Goal: Task Accomplishment & Management: Manage account settings

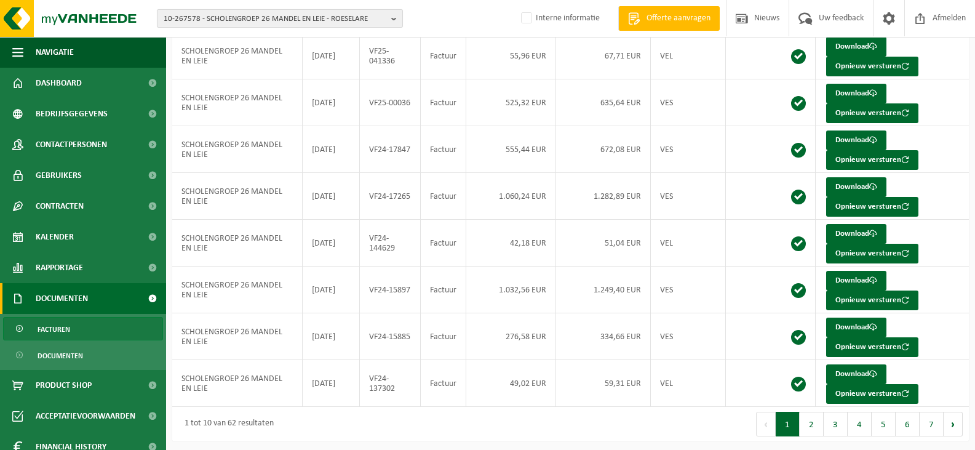
click at [295, 16] on span "10-267578 - SCHOLENGROEP 26 MANDEL EN LEIE - ROESELARE" at bounding box center [275, 19] width 223 height 18
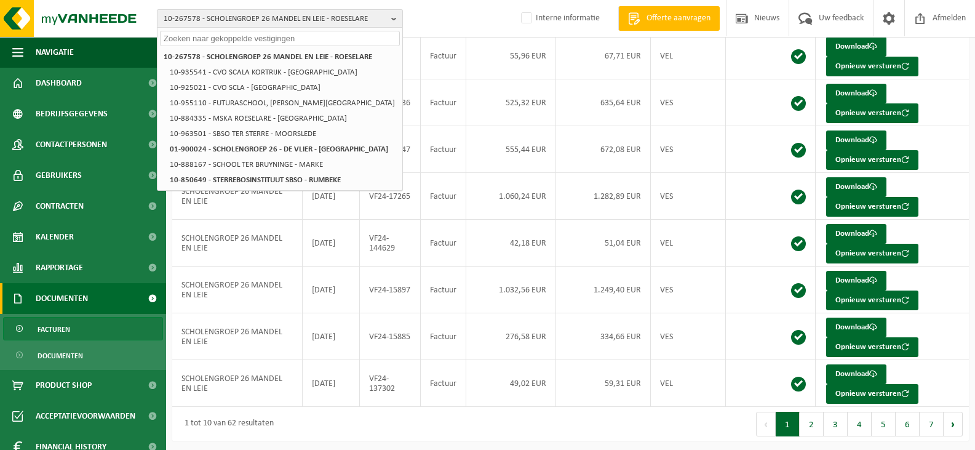
paste input "10-887912"
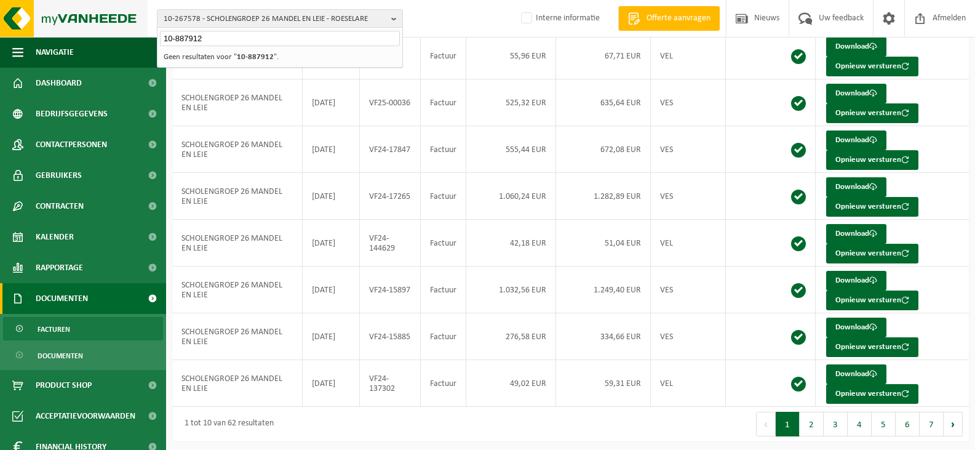
drag, startPoint x: 265, startPoint y: 41, endPoint x: 1, endPoint y: 36, distance: 264.7
click at [1, 36] on div "10-267578 - SCHOLENGROEP 26 MANDEL EN LEIE - ROESELARE 10-887912 10-267578 - SC…" at bounding box center [487, 19] width 975 height 38
click at [250, 15] on span "10-267578 - SCHOLENGROEP 26 MANDEL EN LEIE - ROESELARE" at bounding box center [275, 19] width 223 height 18
paste input "10-887912"
drag, startPoint x: 234, startPoint y: 39, endPoint x: 103, endPoint y: 33, distance: 131.2
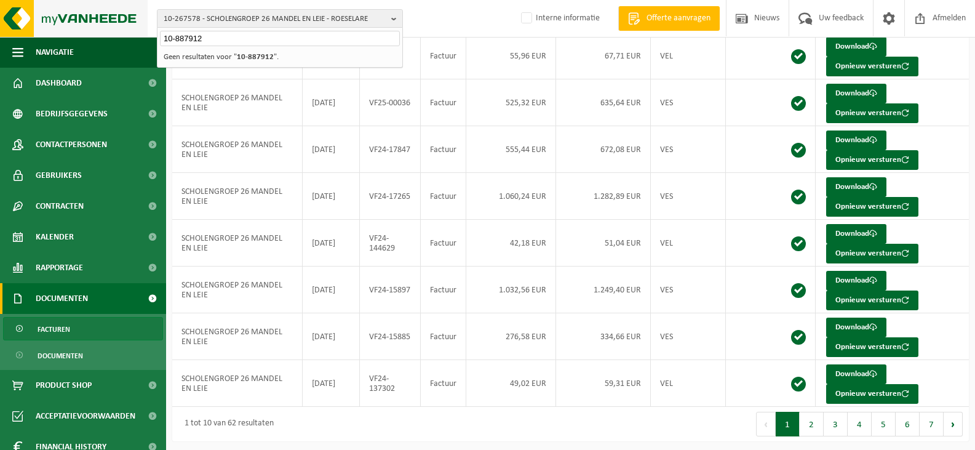
click at [103, 33] on div "10-267578 - SCHOLENGROEP 26 MANDEL EN LEIE - ROESELARE 10-887912 10-267578 - SC…" at bounding box center [487, 19] width 975 height 38
click at [229, 15] on span "10-267578 - SCHOLENGROEP 26 MANDEL EN LEIE - ROESELARE" at bounding box center [275, 19] width 223 height 18
paste input "10-980689"
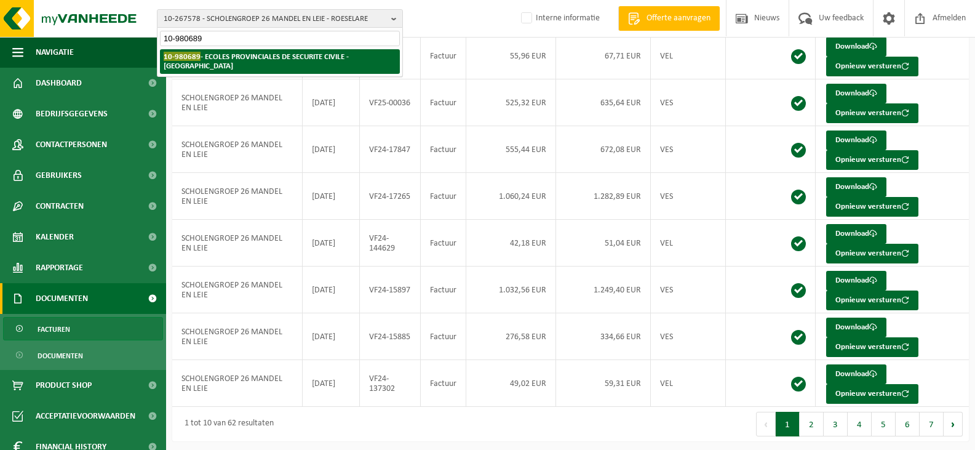
type input "10-980689"
click at [225, 58] on strong "10-980689 - ECOLES PROVINCIALES DE SECURITE CIVILE - NAMUR" at bounding box center [256, 61] width 185 height 18
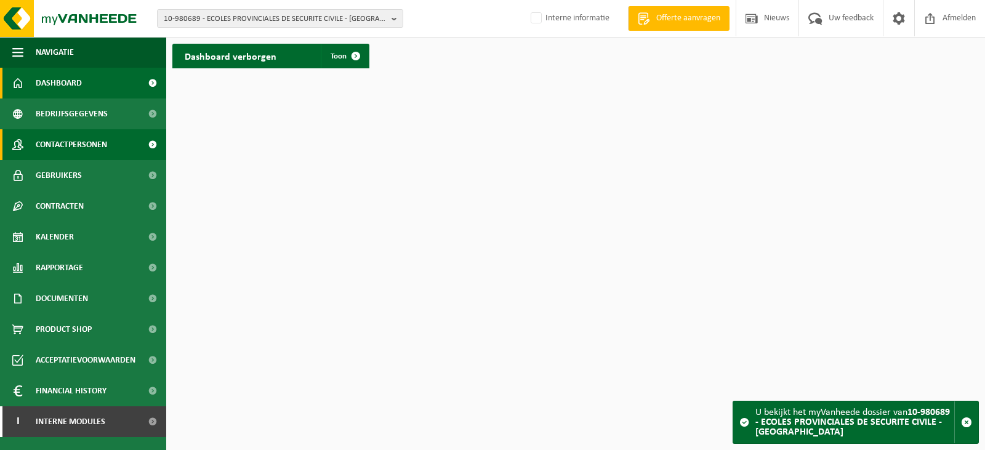
click at [39, 147] on span "Contactpersonen" at bounding box center [71, 144] width 71 height 31
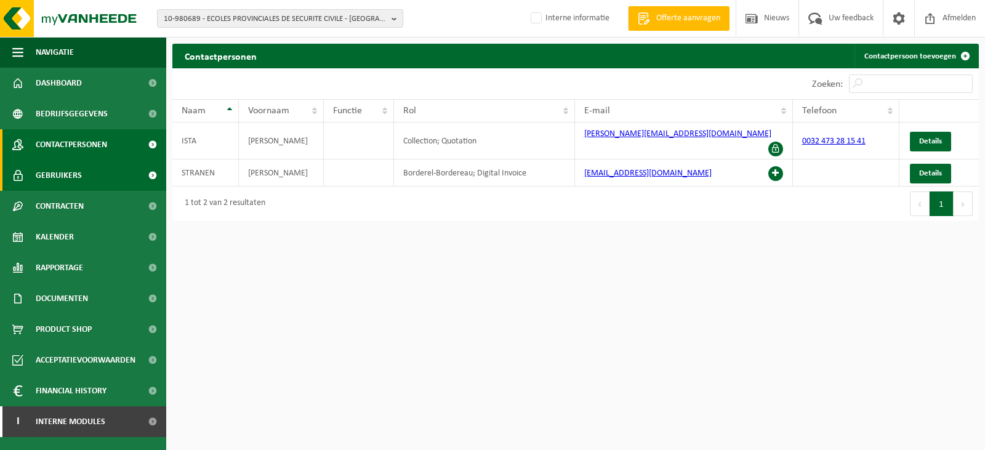
click at [63, 175] on span "Gebruikers" at bounding box center [59, 175] width 46 height 31
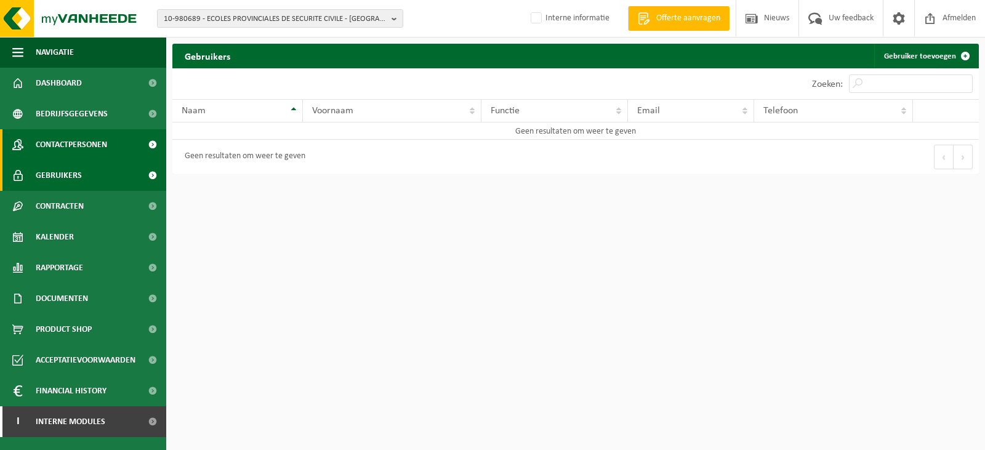
click at [74, 146] on span "Contactpersonen" at bounding box center [71, 144] width 71 height 31
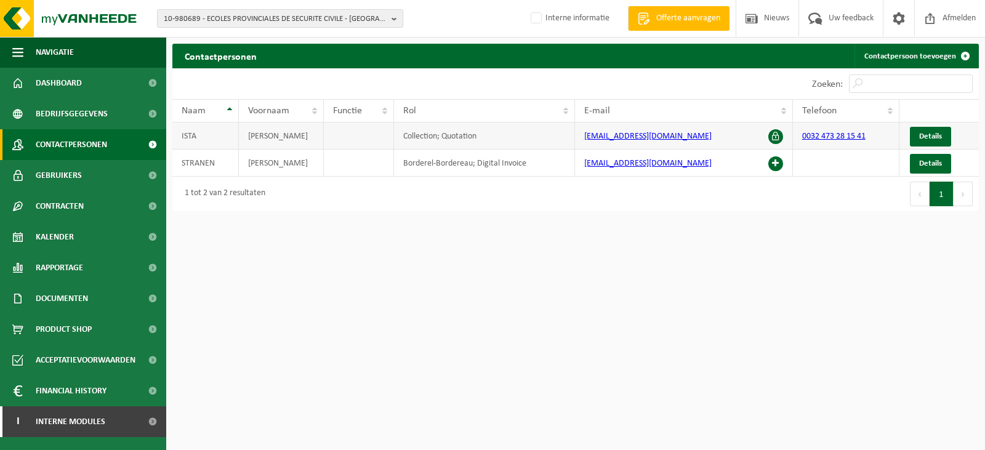
drag, startPoint x: 705, startPoint y: 136, endPoint x: 585, endPoint y: 138, distance: 120.0
click at [585, 138] on td "francis.ista@province.namur.be" at bounding box center [684, 135] width 218 height 27
copy link "francis.ista@province.namur.be"
click at [324, 291] on html "10-980689 - ECOLES PROVINCIALES DE SECURITE CIVILE - NAMUR 10-980689 - ECOLES P…" at bounding box center [492, 225] width 985 height 450
click at [419, 308] on html "10-980689 - ECOLES PROVINCIALES DE SECURITE CIVILE - NAMUR 10-980689 - ECOLES P…" at bounding box center [492, 225] width 985 height 450
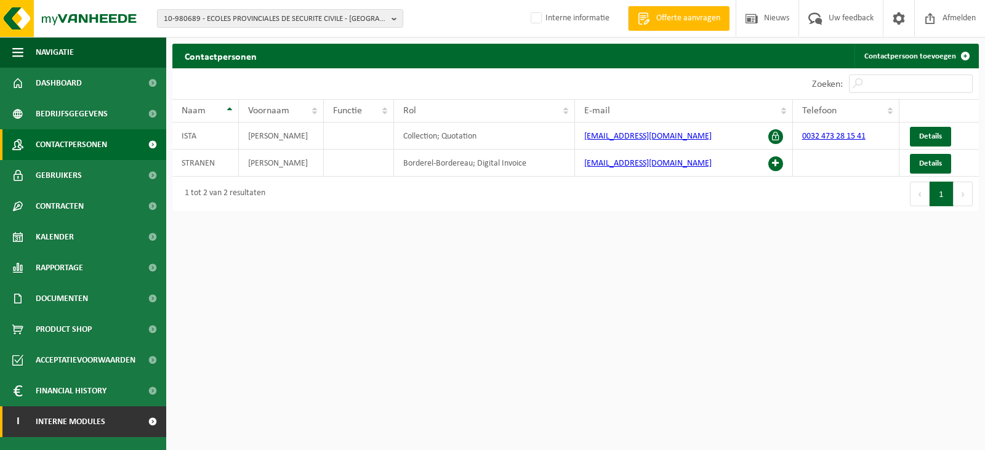
click at [152, 418] on span at bounding box center [152, 421] width 28 height 31
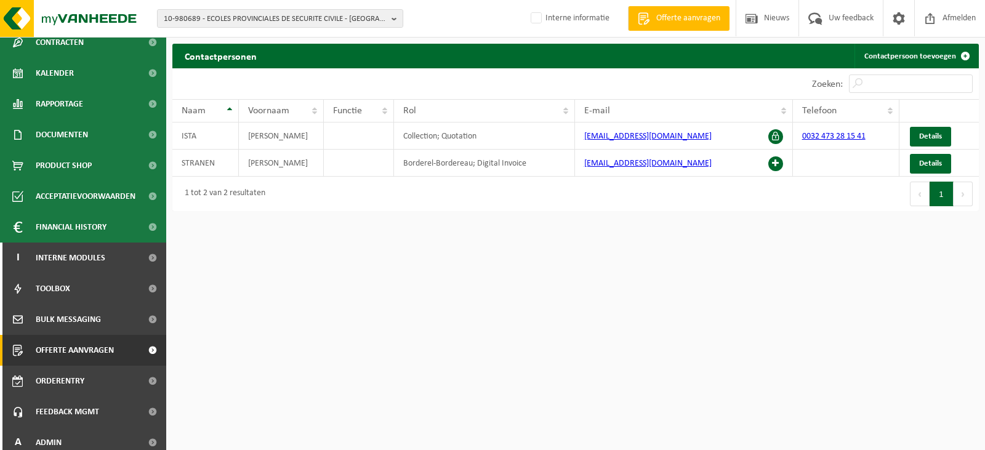
scroll to position [172, 0]
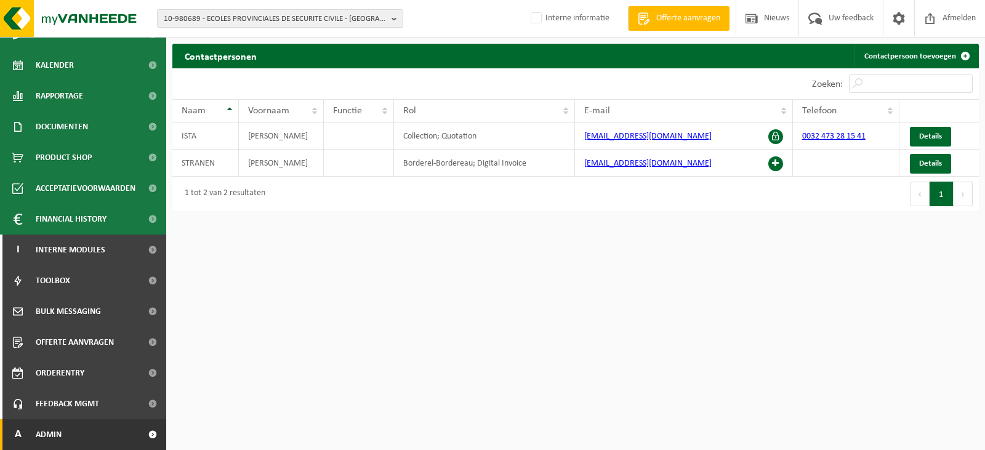
click at [62, 432] on link "A Admin" at bounding box center [83, 434] width 166 height 31
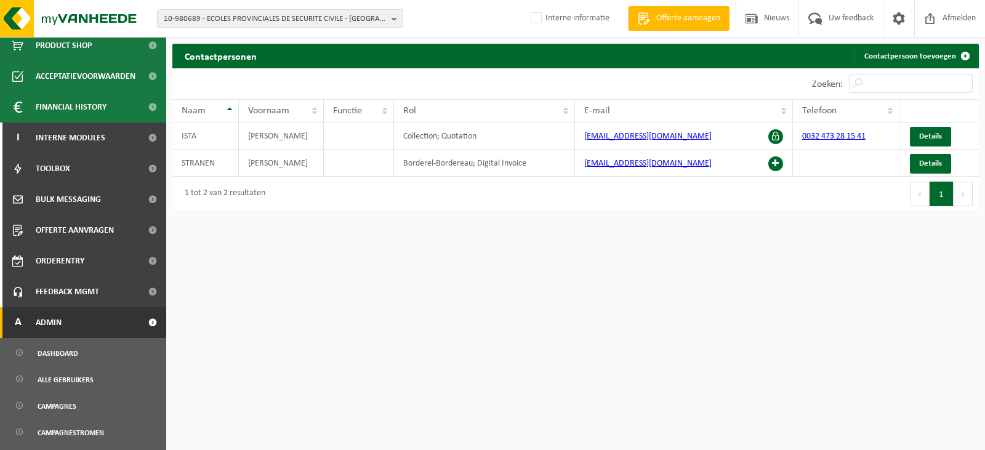
scroll to position [295, 0]
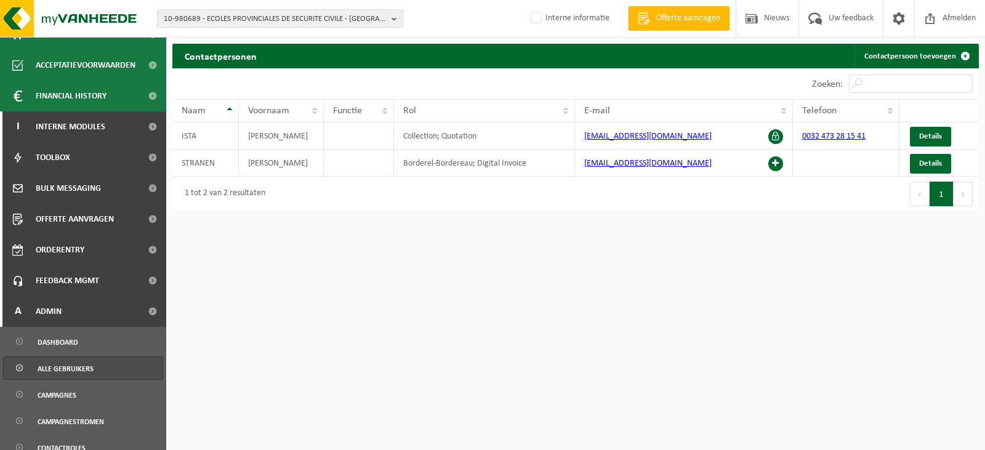
click at [73, 369] on span "Alle gebruikers" at bounding box center [66, 368] width 56 height 23
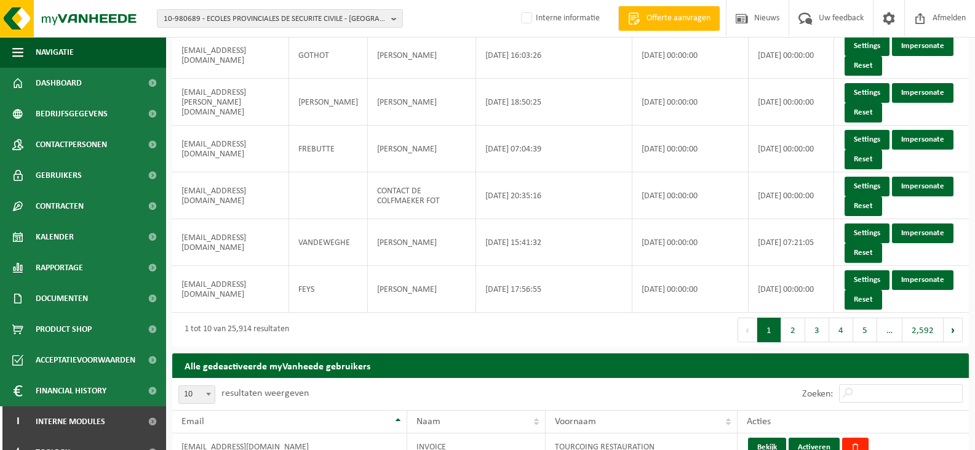
scroll to position [431, 0]
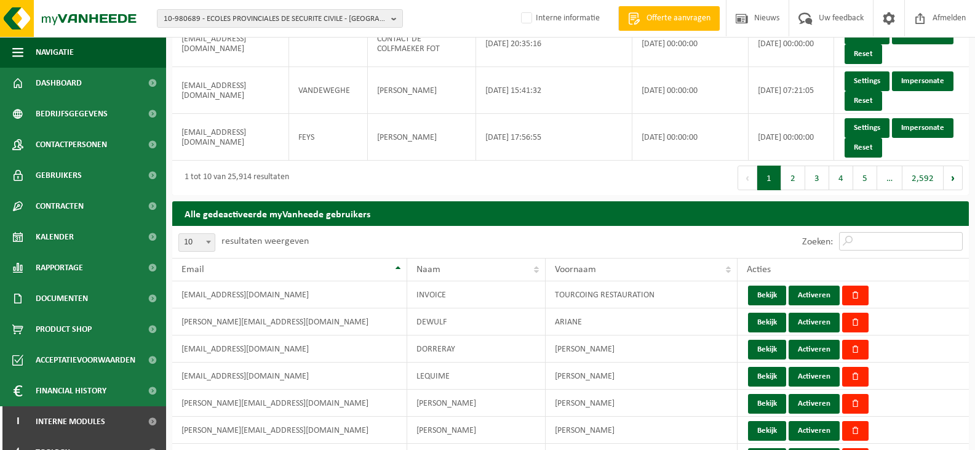
click at [865, 246] on input "Zoeken:" at bounding box center [901, 241] width 124 height 18
paste input "[PERSON_NAME][EMAIL_ADDRESS][DOMAIN_NAME]"
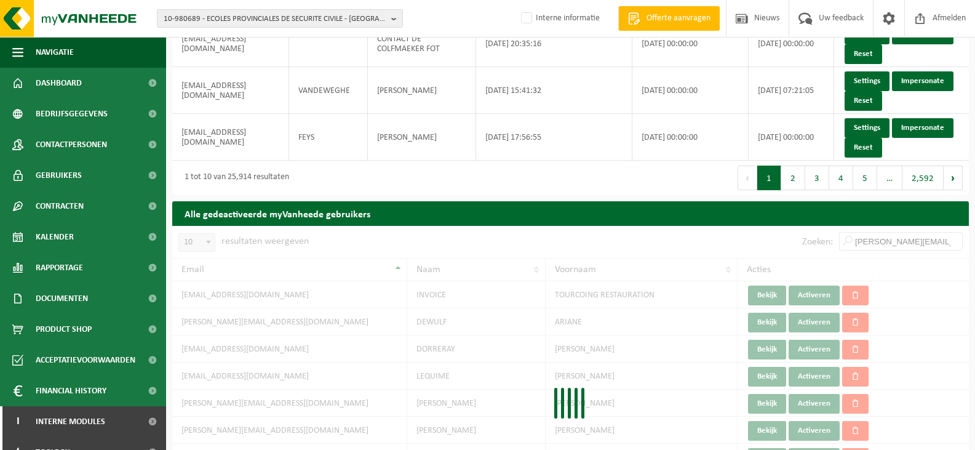
scroll to position [0, 18]
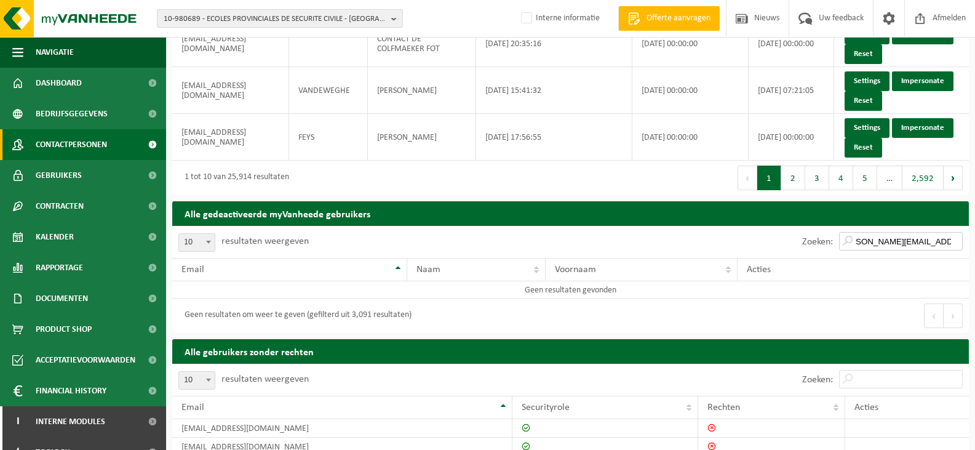
type input "[PERSON_NAME][EMAIL_ADDRESS][DOMAIN_NAME]"
click at [51, 145] on span "Contactpersonen" at bounding box center [71, 144] width 71 height 31
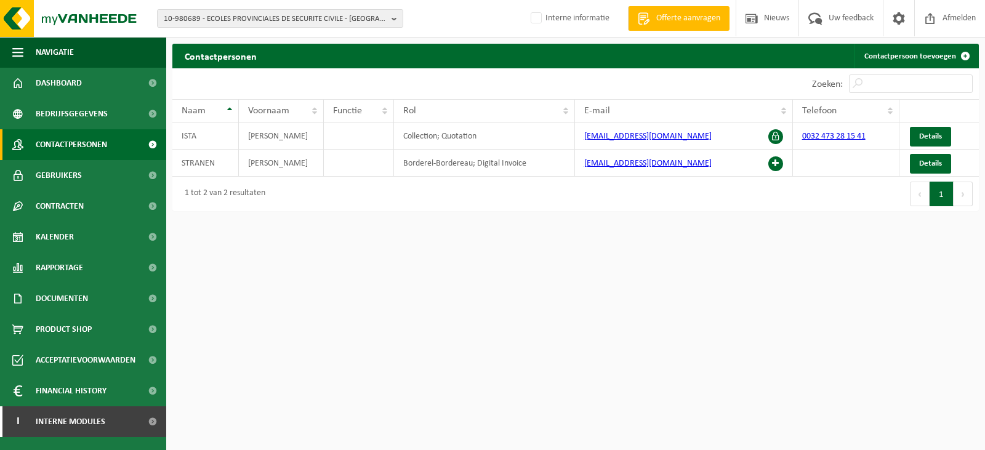
click at [400, 310] on html "10-980689 - ECOLES PROVINCIALES DE SECURITE CIVILE - [GEOGRAPHIC_DATA] 10-98068…" at bounding box center [492, 225] width 985 height 450
click at [151, 422] on span at bounding box center [152, 421] width 28 height 31
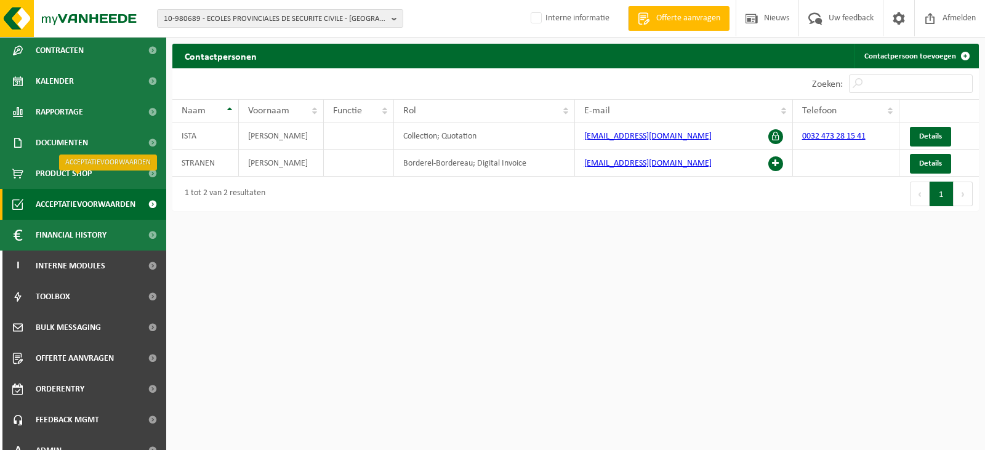
scroll to position [172, 0]
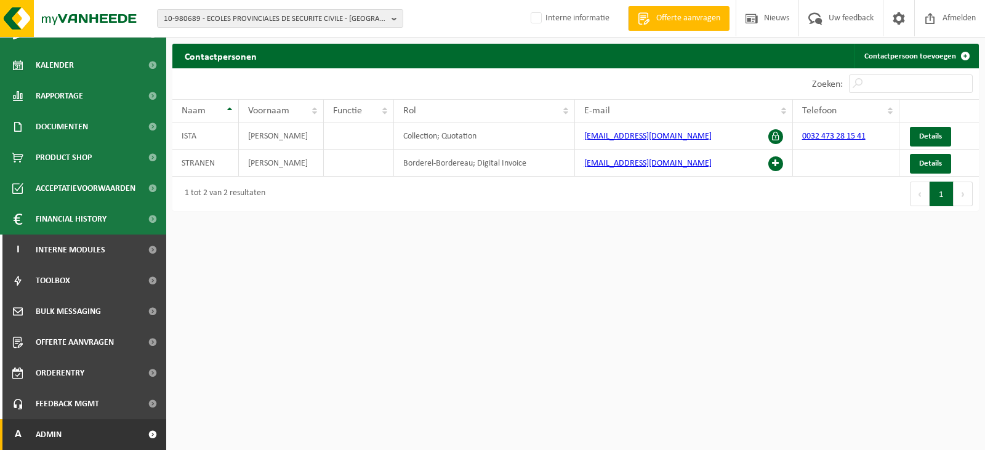
click at [81, 430] on link "A Admin" at bounding box center [83, 434] width 166 height 31
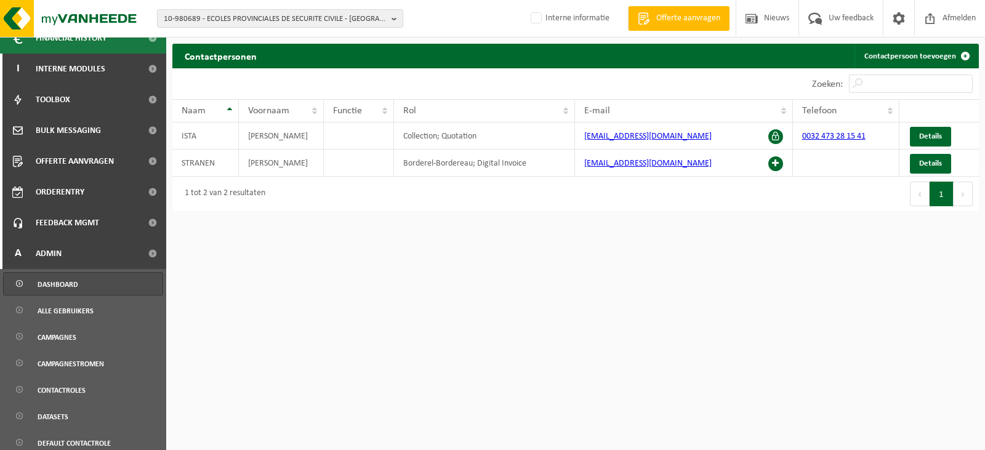
scroll to position [356, 0]
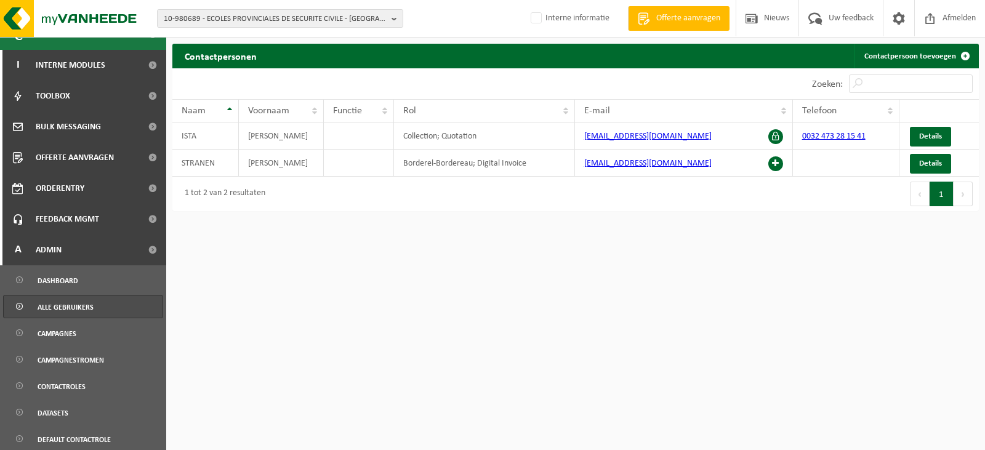
click at [73, 305] on span "Alle gebruikers" at bounding box center [66, 306] width 56 height 23
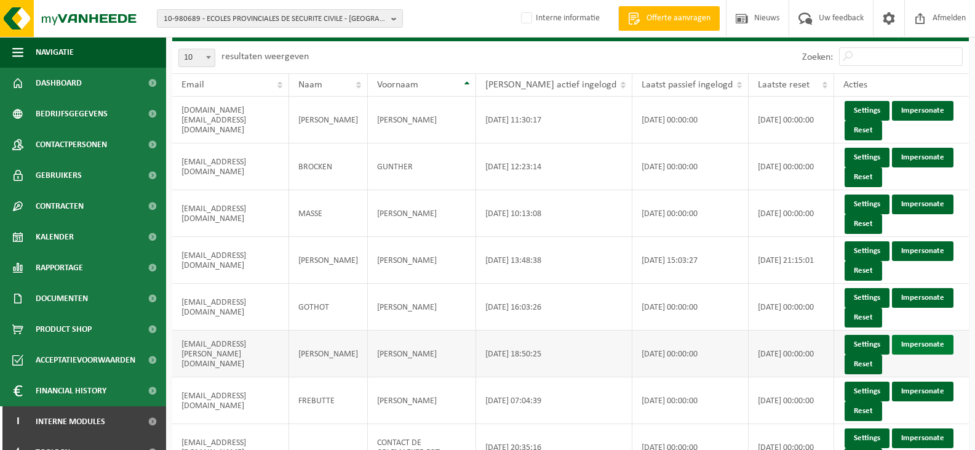
scroll to position [308, 0]
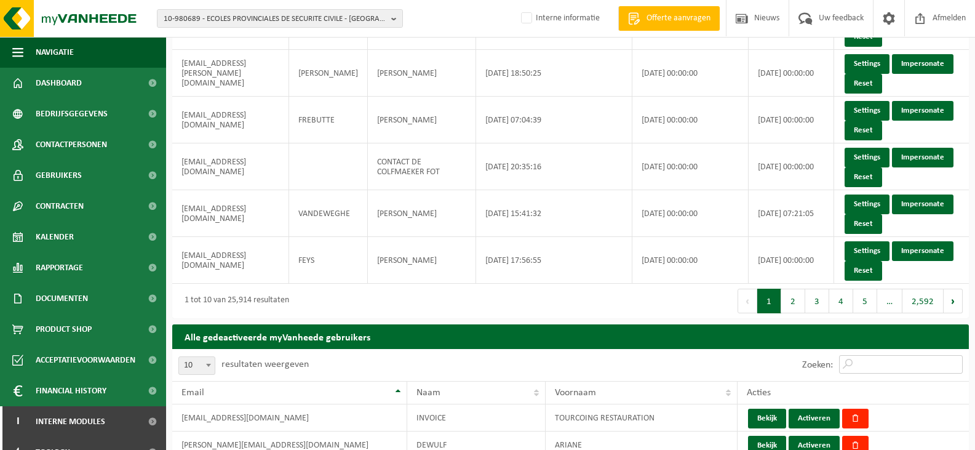
click at [863, 366] on input "Zoeken:" at bounding box center [901, 364] width 124 height 18
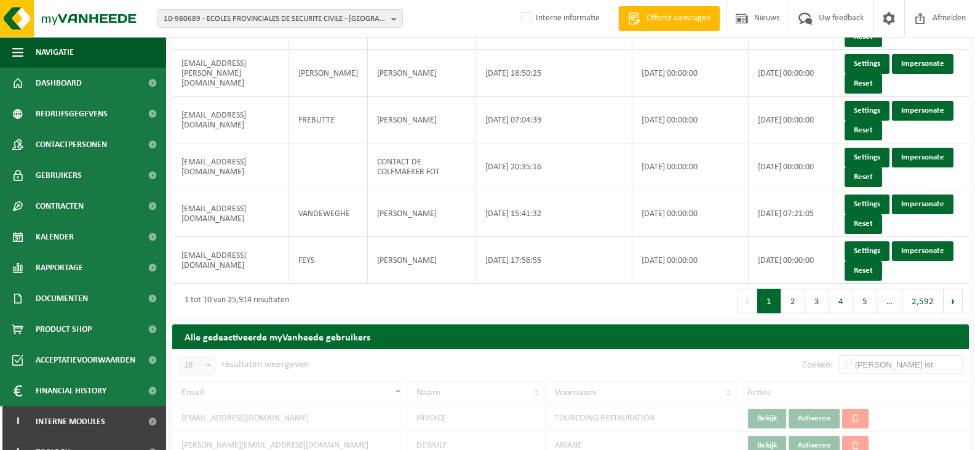
type input "[PERSON_NAME]"
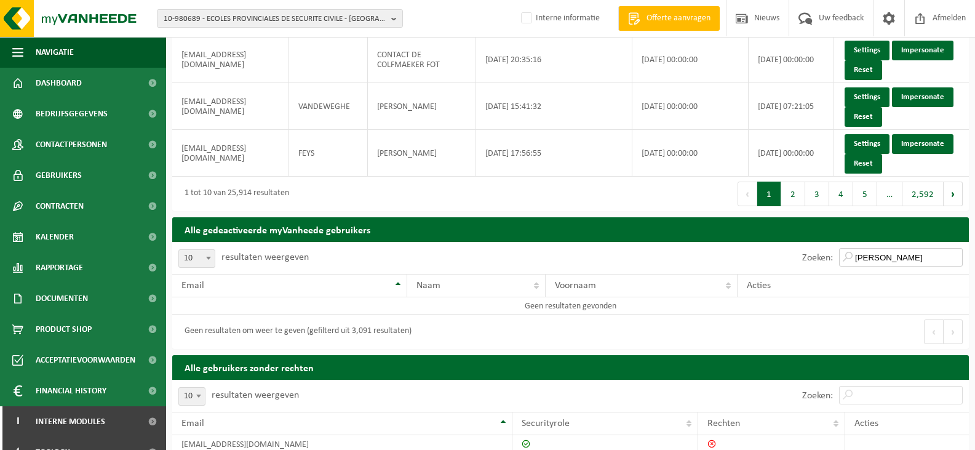
scroll to position [431, 0]
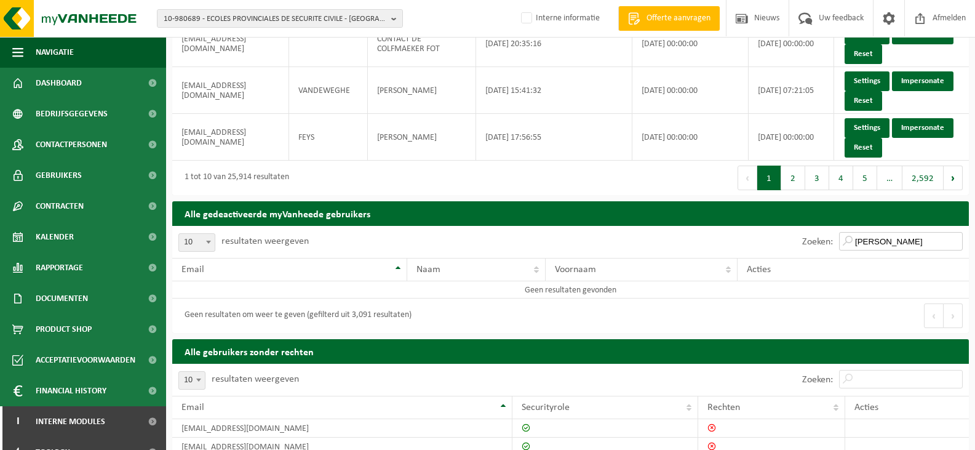
click at [956, 243] on input "[PERSON_NAME]" at bounding box center [901, 241] width 124 height 18
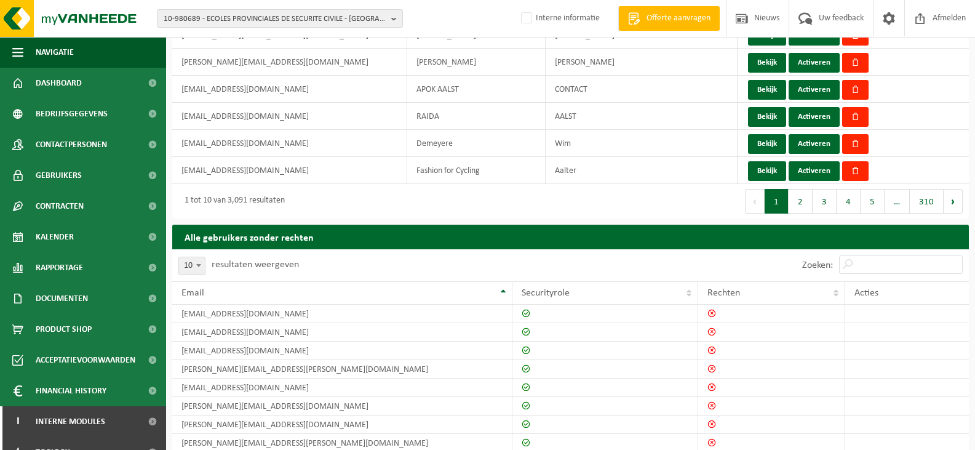
scroll to position [800, 0]
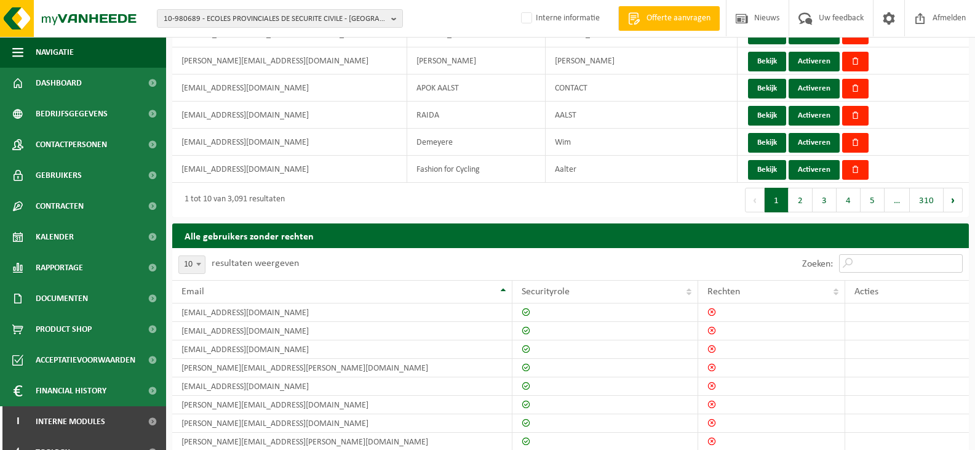
click at [884, 267] on input "Zoeken:" at bounding box center [901, 263] width 124 height 18
paste input "[PERSON_NAME][EMAIL_ADDRESS][DOMAIN_NAME]"
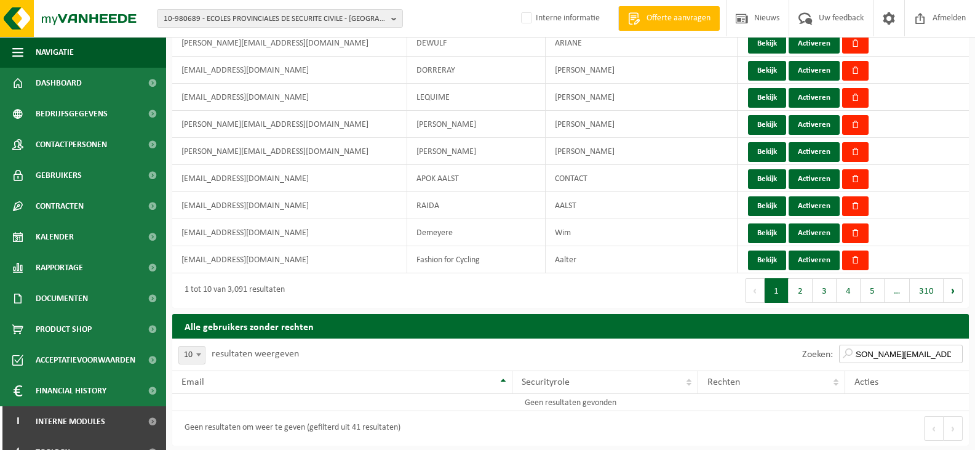
scroll to position [0, 19]
drag, startPoint x: 878, startPoint y: 349, endPoint x: 982, endPoint y: 350, distance: 103.4
click at [881, 350] on input "francis.ista" at bounding box center [901, 354] width 124 height 18
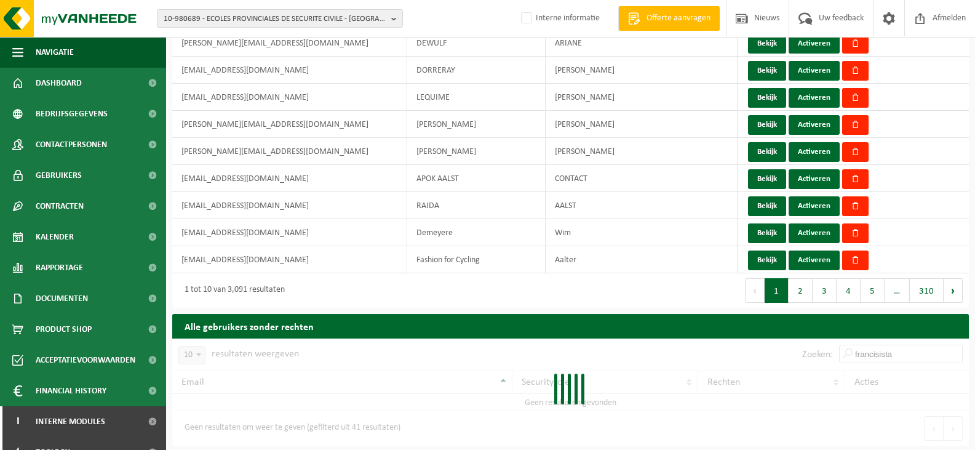
type input "francis ista"
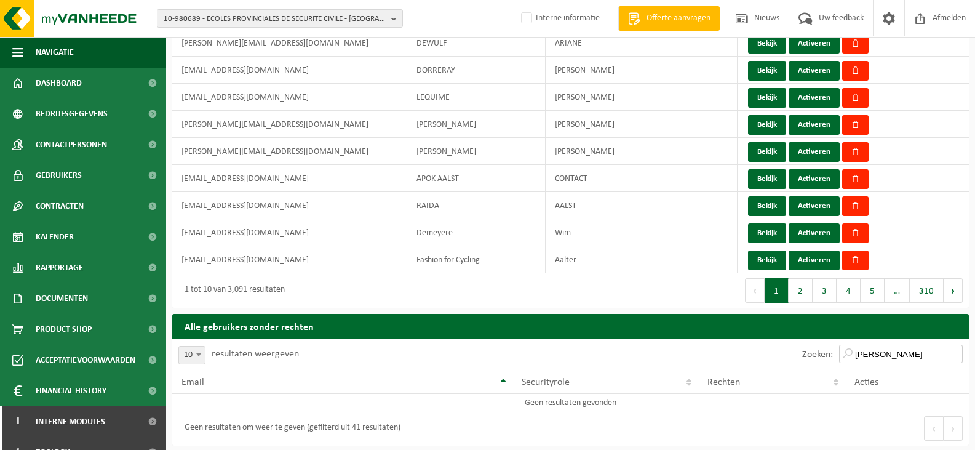
click at [956, 353] on input "francis ista" at bounding box center [901, 354] width 124 height 18
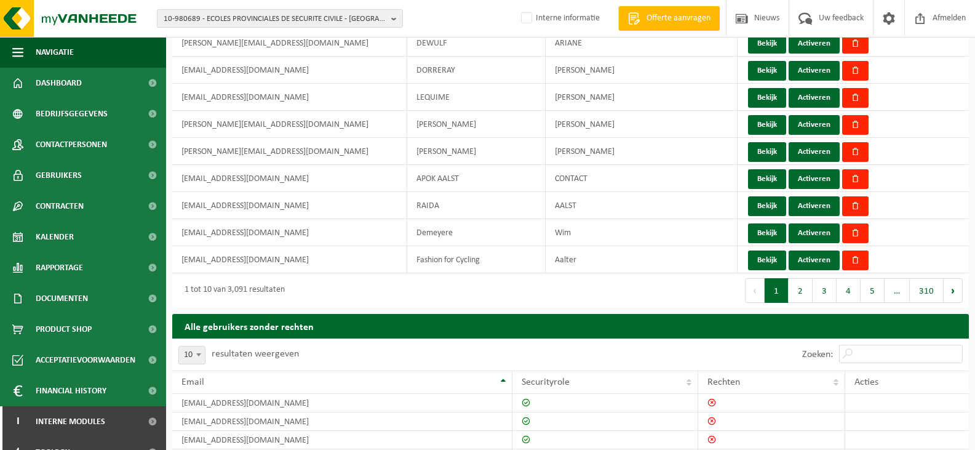
click at [713, 350] on div "Zoeken:" at bounding box center [770, 354] width 399 height 32
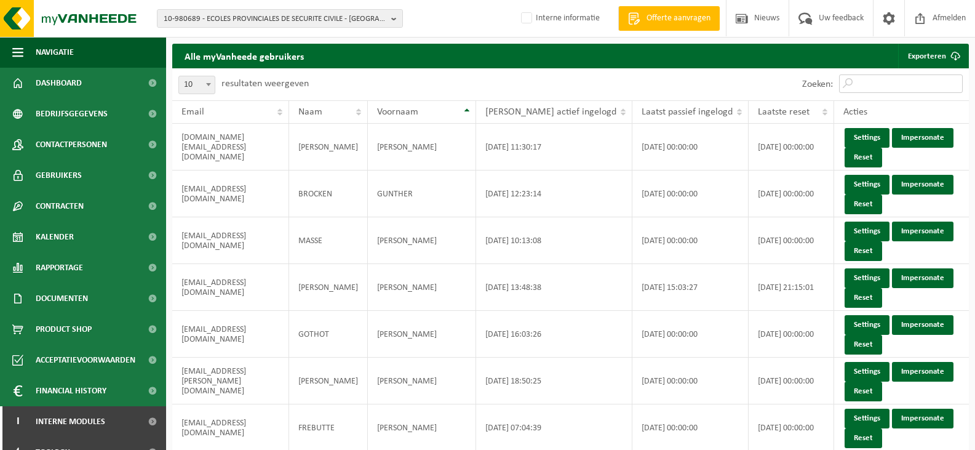
click at [884, 86] on input "Zoeken:" at bounding box center [901, 83] width 124 height 18
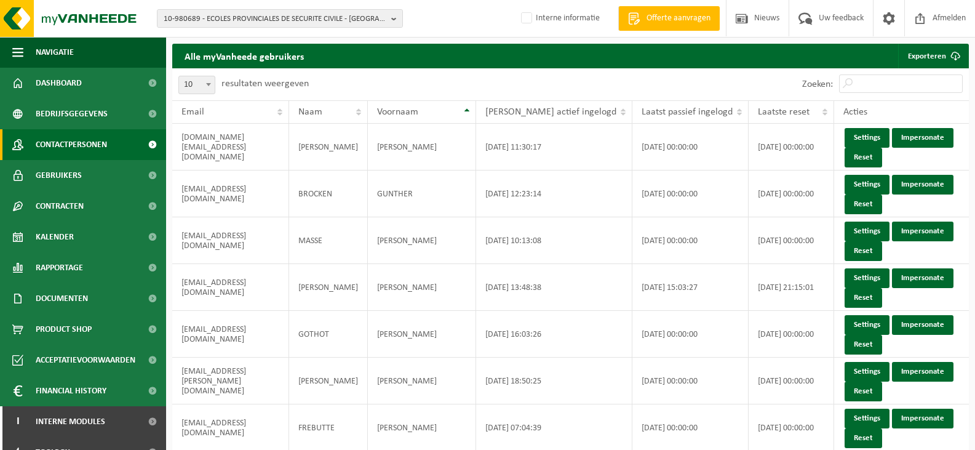
click at [50, 149] on span "Contactpersonen" at bounding box center [71, 144] width 71 height 31
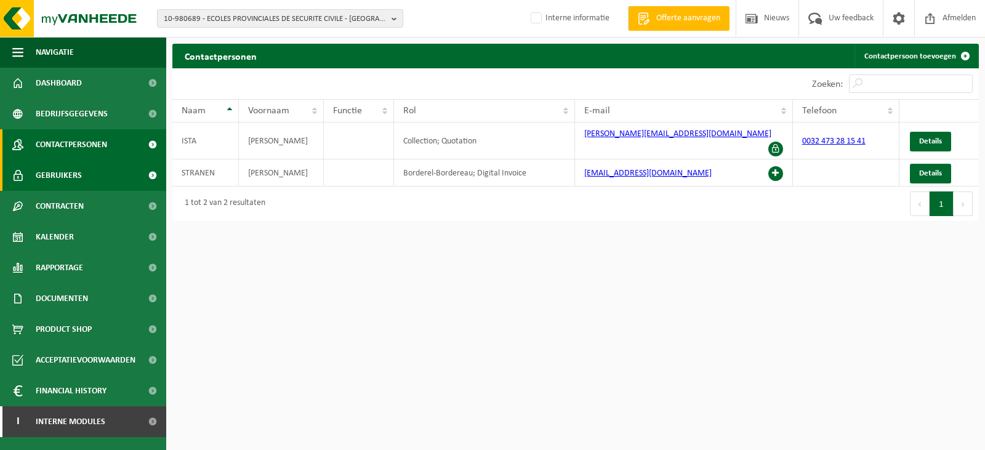
click at [94, 169] on link "Gebruikers" at bounding box center [83, 175] width 166 height 31
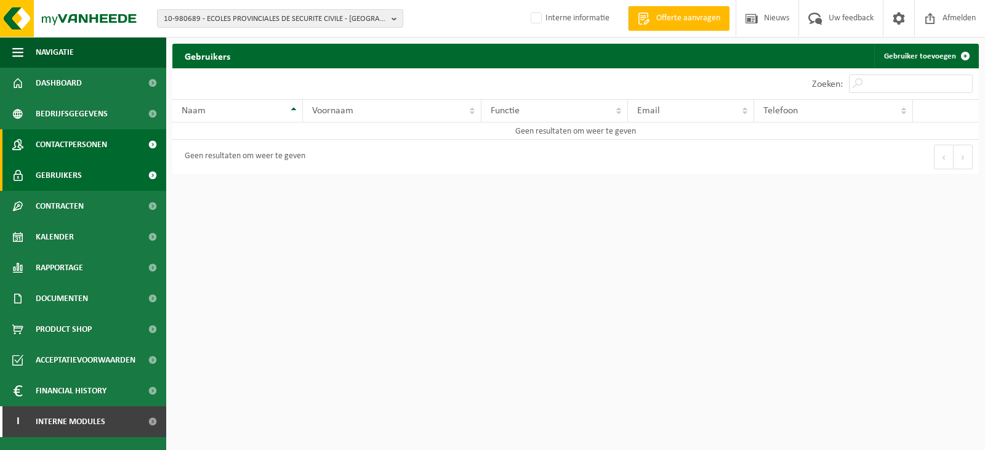
click at [105, 140] on span "Contactpersonen" at bounding box center [71, 144] width 71 height 31
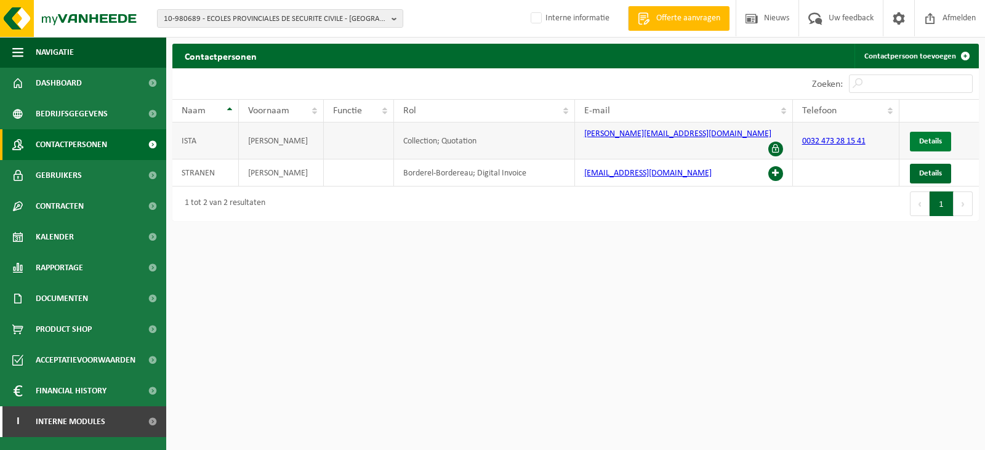
click at [928, 140] on span "Details" at bounding box center [930, 141] width 23 height 8
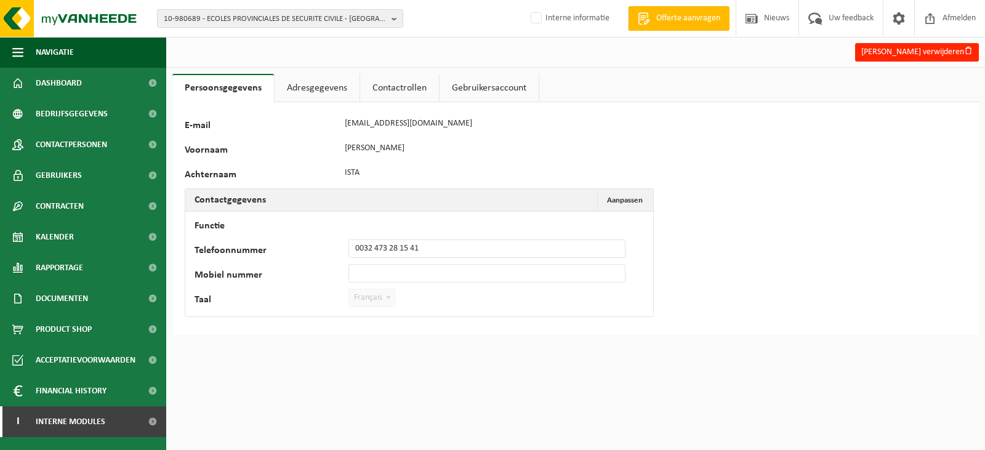
click at [392, 86] on link "Contactrollen" at bounding box center [399, 88] width 79 height 28
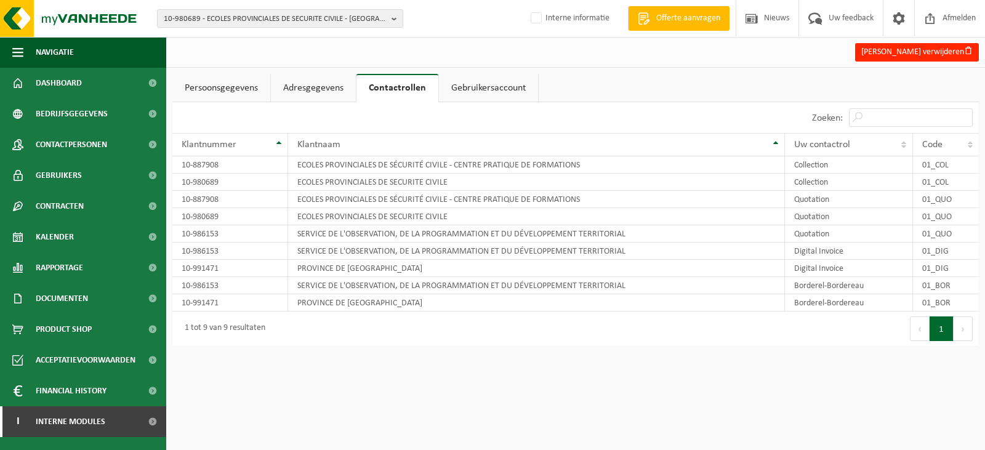
click at [493, 73] on div "[PERSON_NAME] verwijderen Persoonsgegevens Adresgegevens Contactrollen Gebruike…" at bounding box center [492, 179] width 985 height 358
click at [491, 90] on link "Gebruikersaccount" at bounding box center [488, 88] width 99 height 28
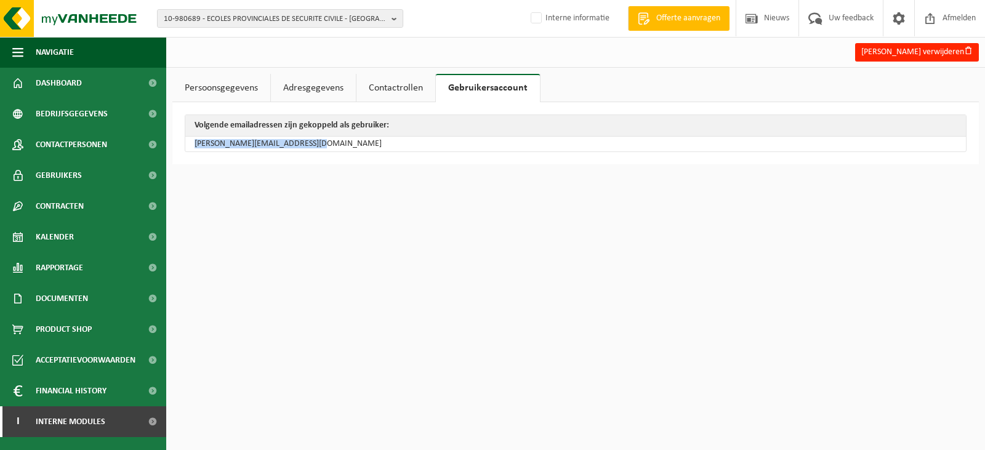
drag, startPoint x: 314, startPoint y: 142, endPoint x: 194, endPoint y: 142, distance: 120.6
click at [194, 142] on td "[PERSON_NAME][EMAIL_ADDRESS][DOMAIN_NAME]" at bounding box center [575, 144] width 780 height 15
copy td "[PERSON_NAME][EMAIL_ADDRESS][DOMAIN_NAME]"
click at [89, 417] on span "Interne modules" at bounding box center [71, 421] width 70 height 31
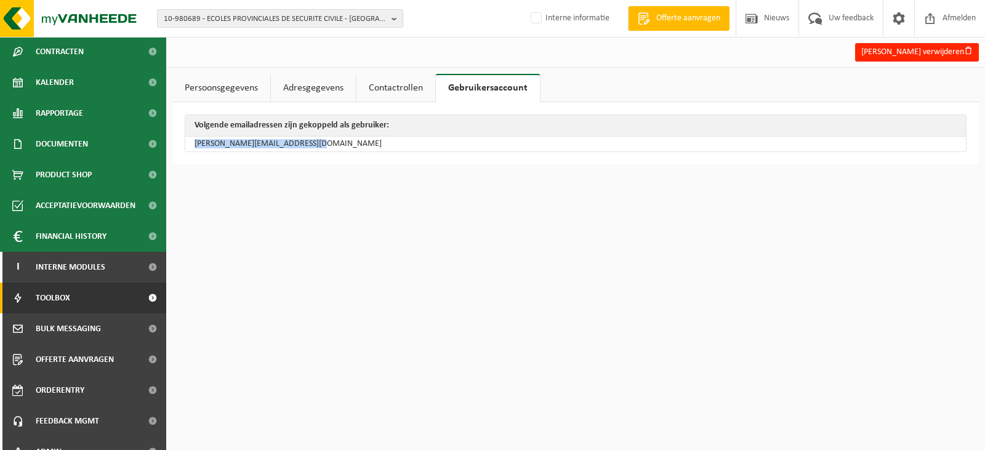
scroll to position [172, 0]
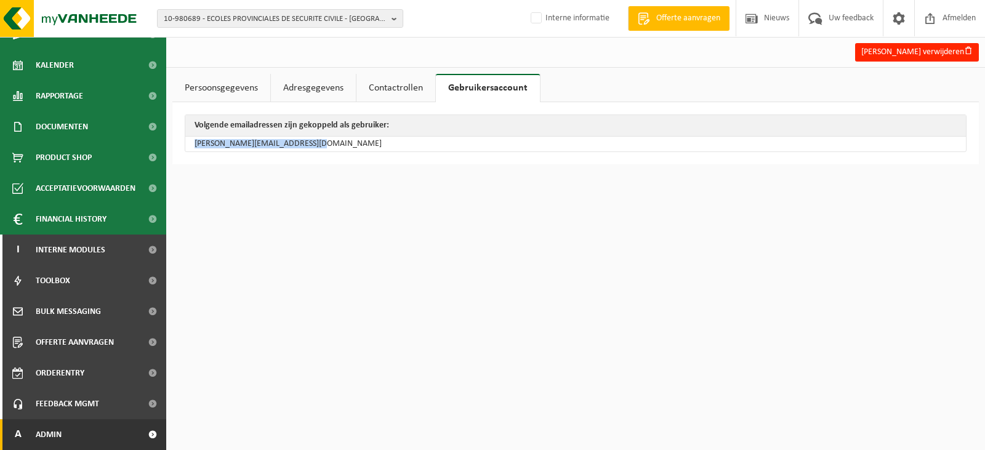
click at [50, 433] on span "Admin" at bounding box center [49, 434] width 26 height 31
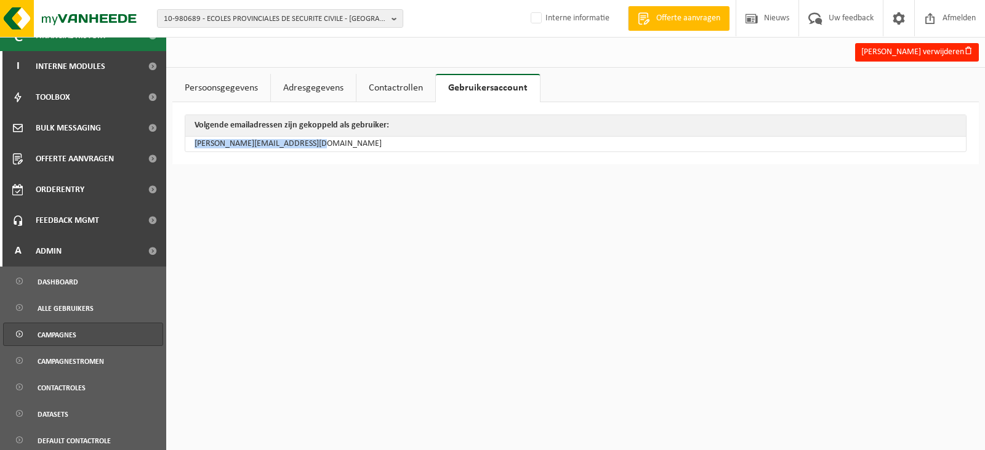
scroll to position [356, 0]
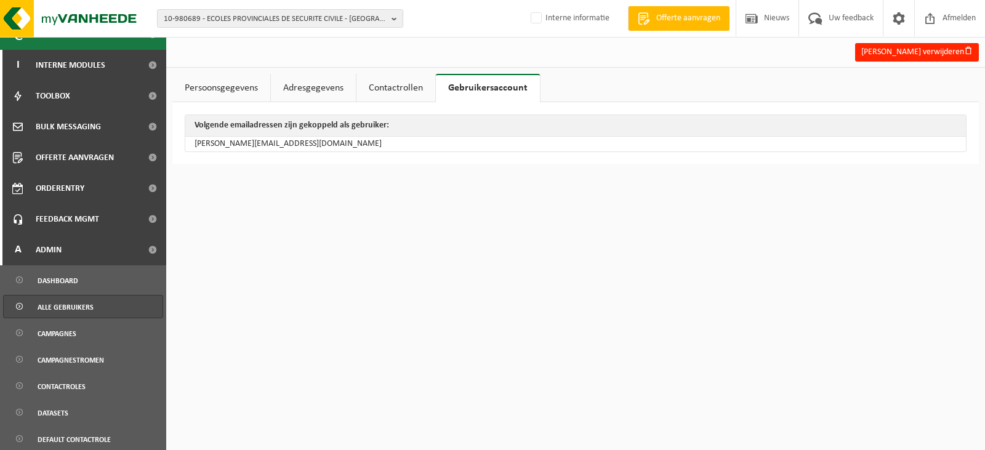
click at [58, 315] on span "Alle gebruikers" at bounding box center [66, 306] width 56 height 23
click at [81, 298] on span "Alle gebruikers" at bounding box center [66, 306] width 56 height 23
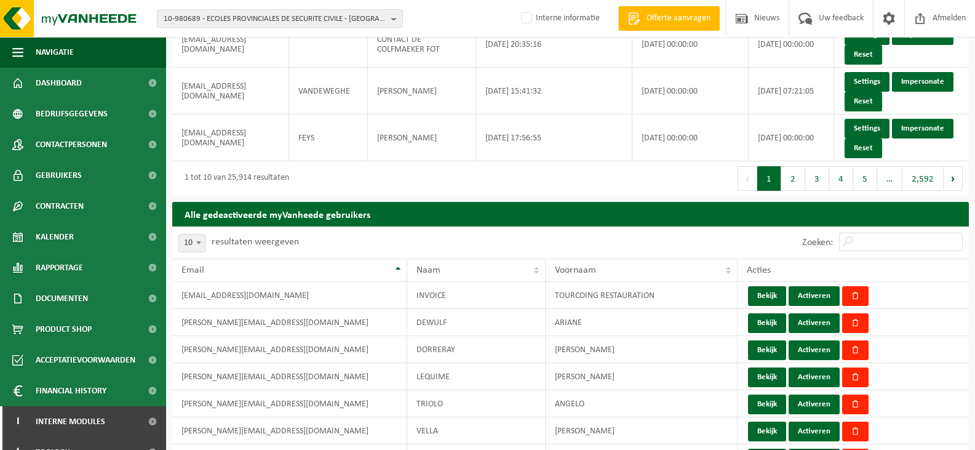
scroll to position [431, 0]
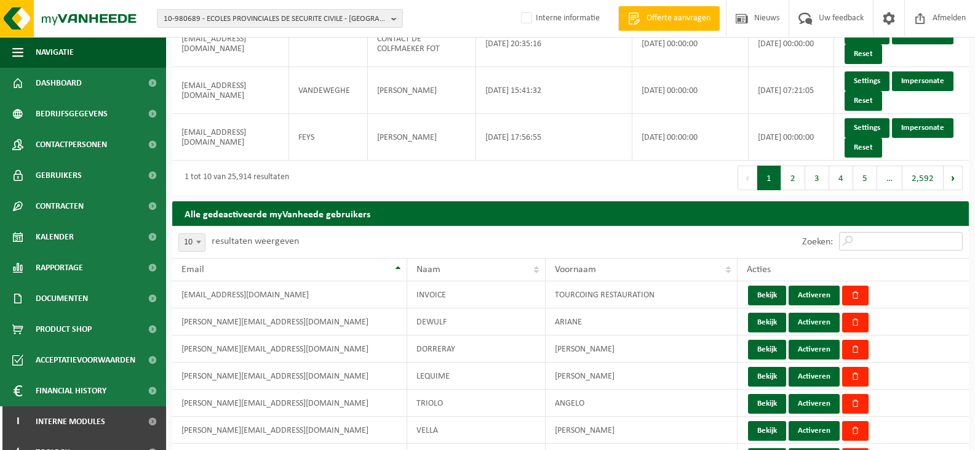
click at [875, 238] on input "Zoeken:" at bounding box center [901, 241] width 124 height 18
paste input "francis.ista@privince.namur.be"
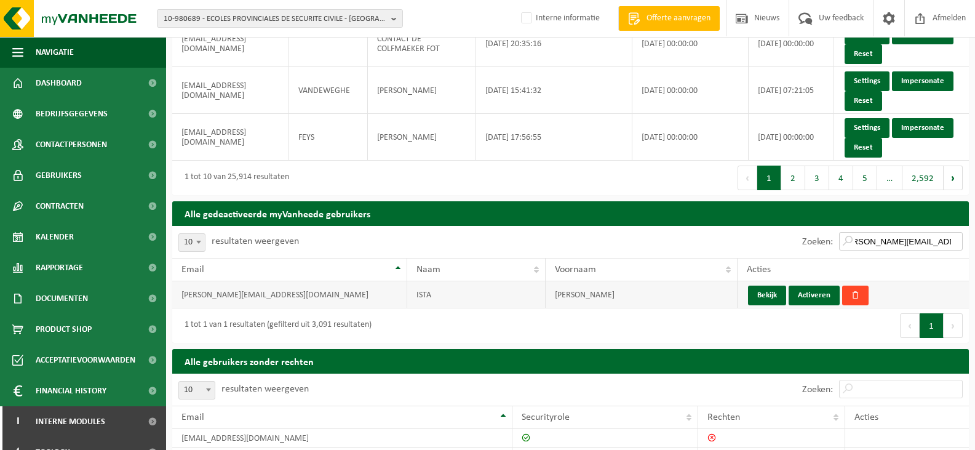
type input "francis.ista@privince.namur.be"
click at [850, 295] on button "button" at bounding box center [856, 296] width 26 height 20
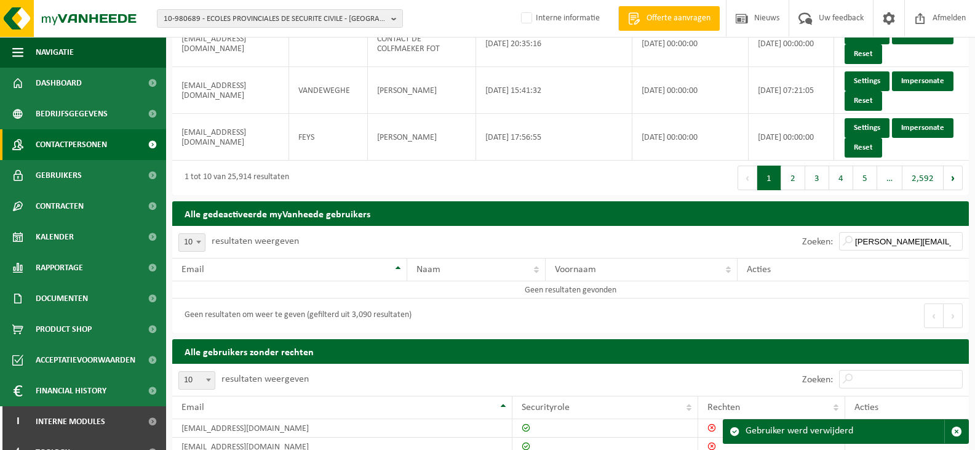
click at [65, 133] on span "Contactpersonen" at bounding box center [71, 144] width 71 height 31
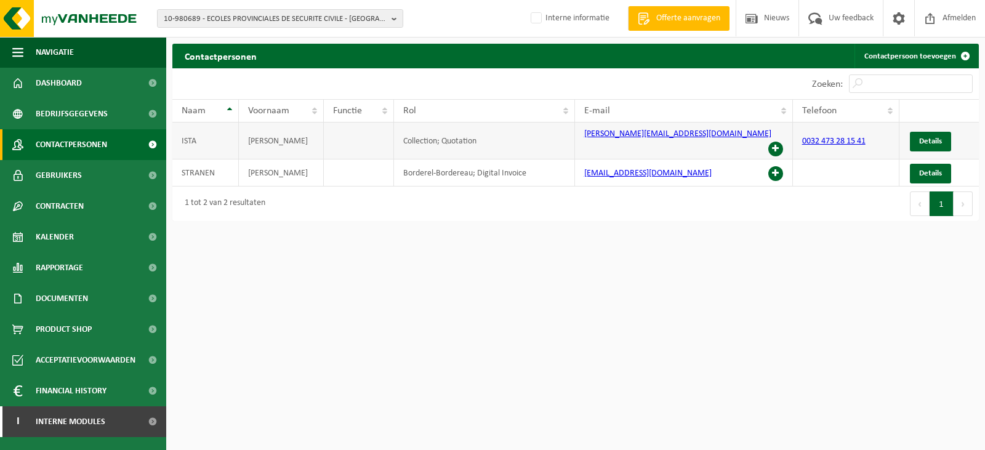
click at [775, 142] on span at bounding box center [775, 149] width 15 height 15
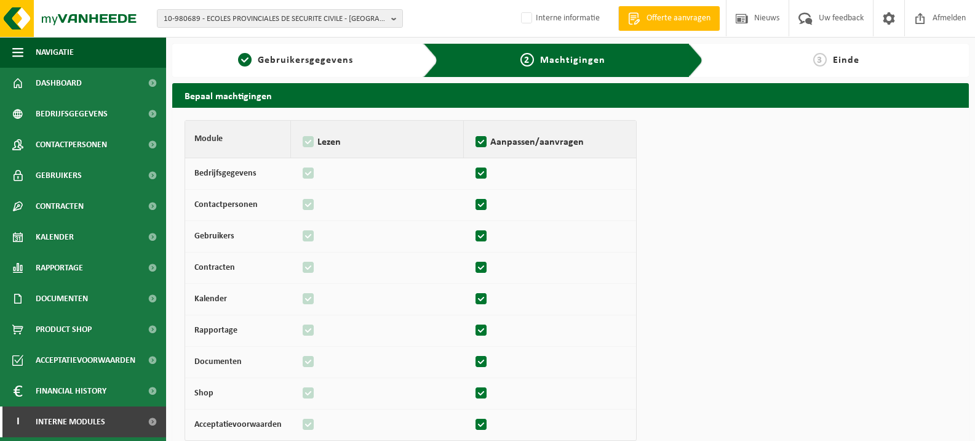
scroll to position [128, 0]
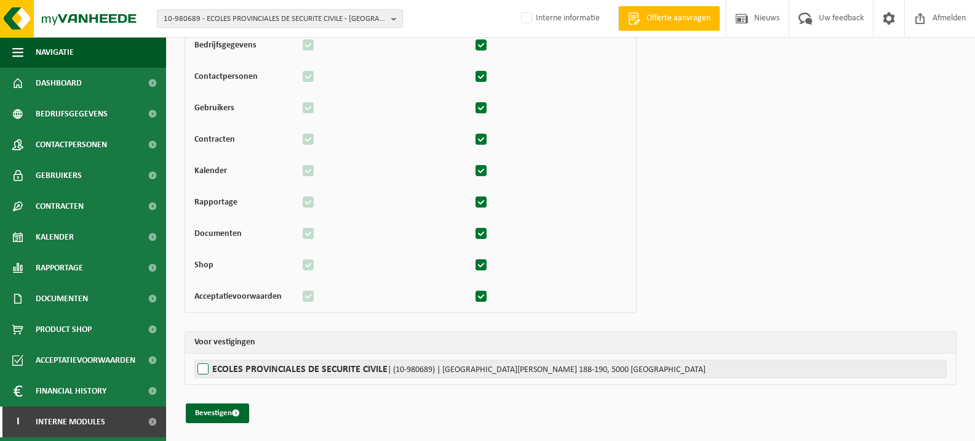
click at [198, 369] on label"] "ECOLES PROVINCIALES DE SECURITE CIVILE | (10-980689) | [GEOGRAPHIC_DATA][PERSON…" at bounding box center [570, 368] width 753 height 18
click at [198, 369] on input "ECOLES PROVINCIALES DE SECURITE CIVILE | (10-980689) | [GEOGRAPHIC_DATA][PERSON…" at bounding box center [681, 368] width 975 height 18
checkbox input "true"
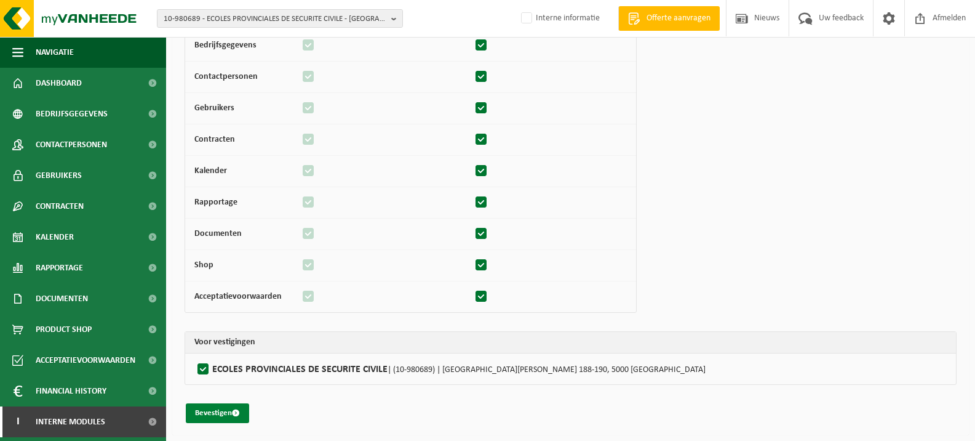
click at [213, 408] on button "Bevestigen" at bounding box center [217, 413] width 63 height 20
